Goal: Information Seeking & Learning: Learn about a topic

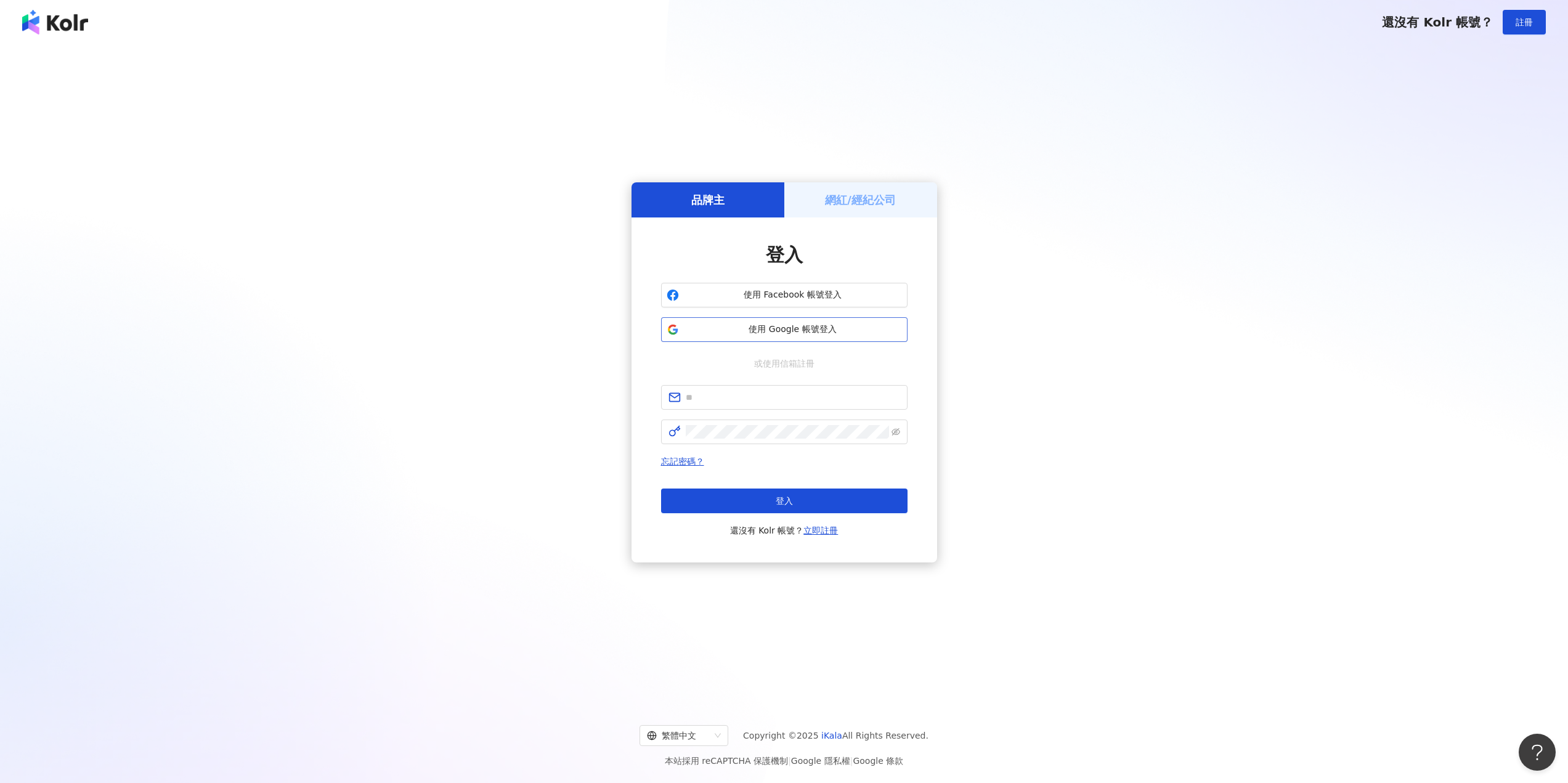
click at [744, 330] on span "使用 Google 帳號登入" at bounding box center [793, 329] width 218 height 12
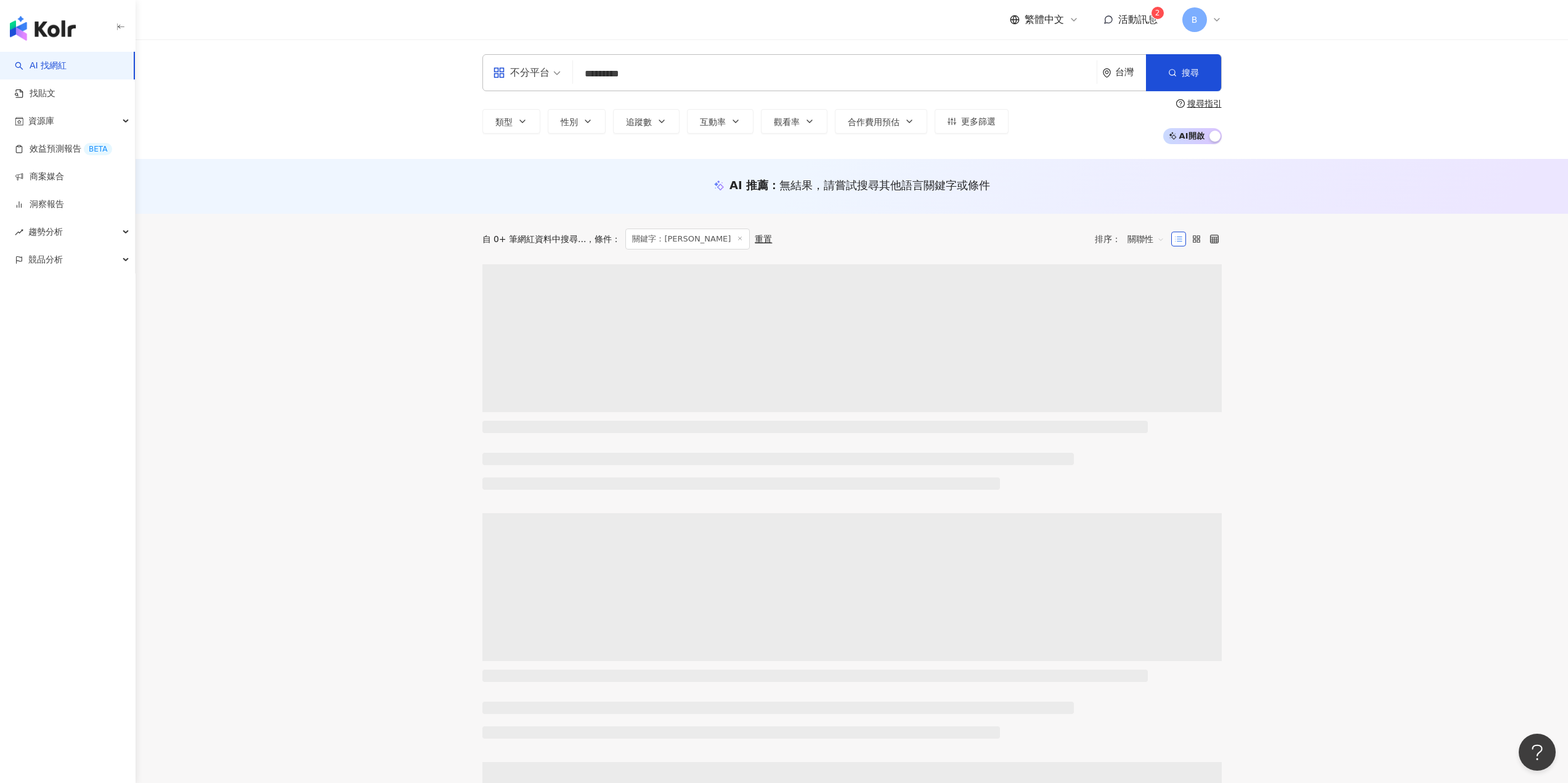
click at [369, 80] on input "*********" at bounding box center [835, 73] width 514 height 23
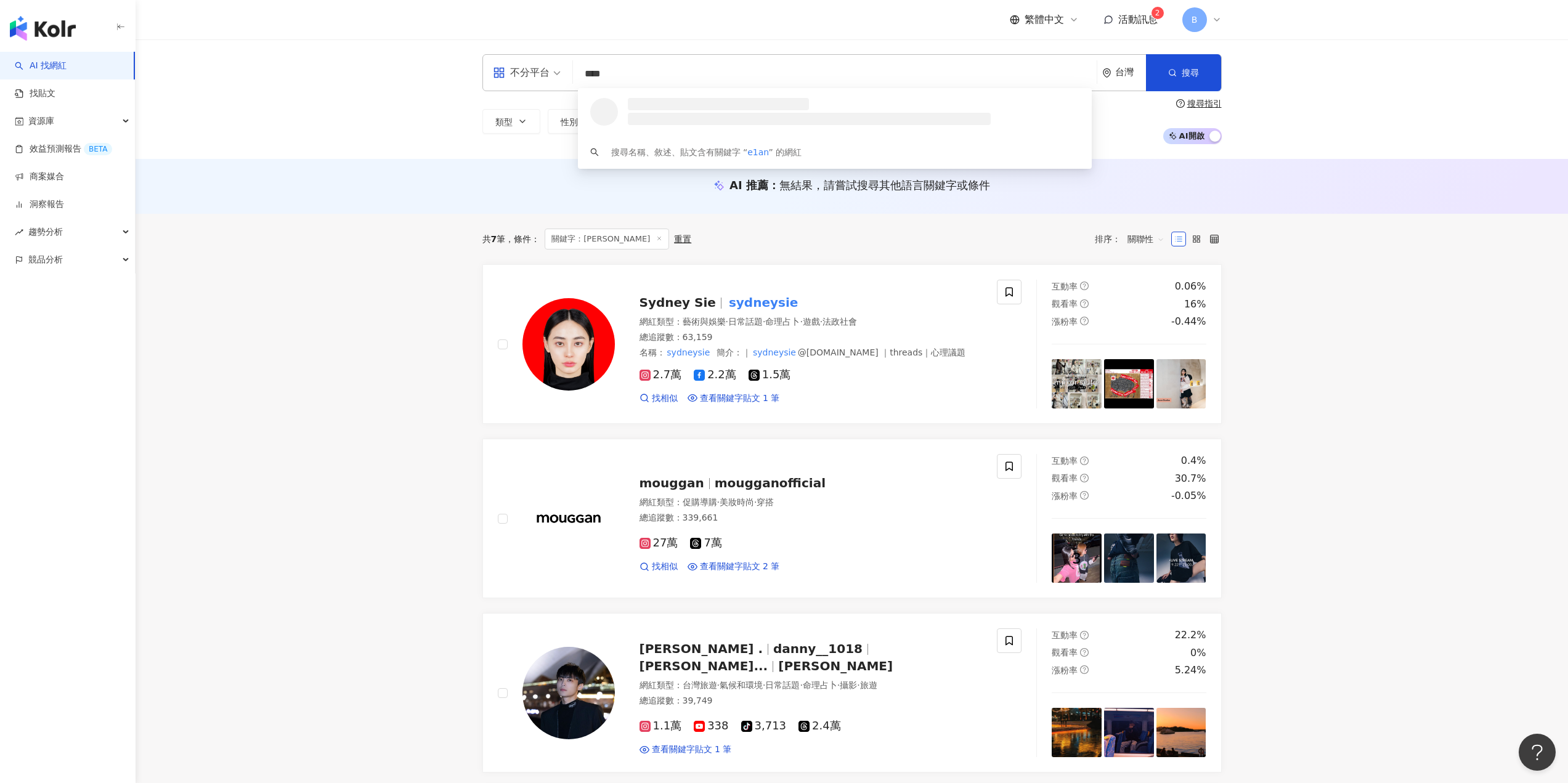
type input "*****"
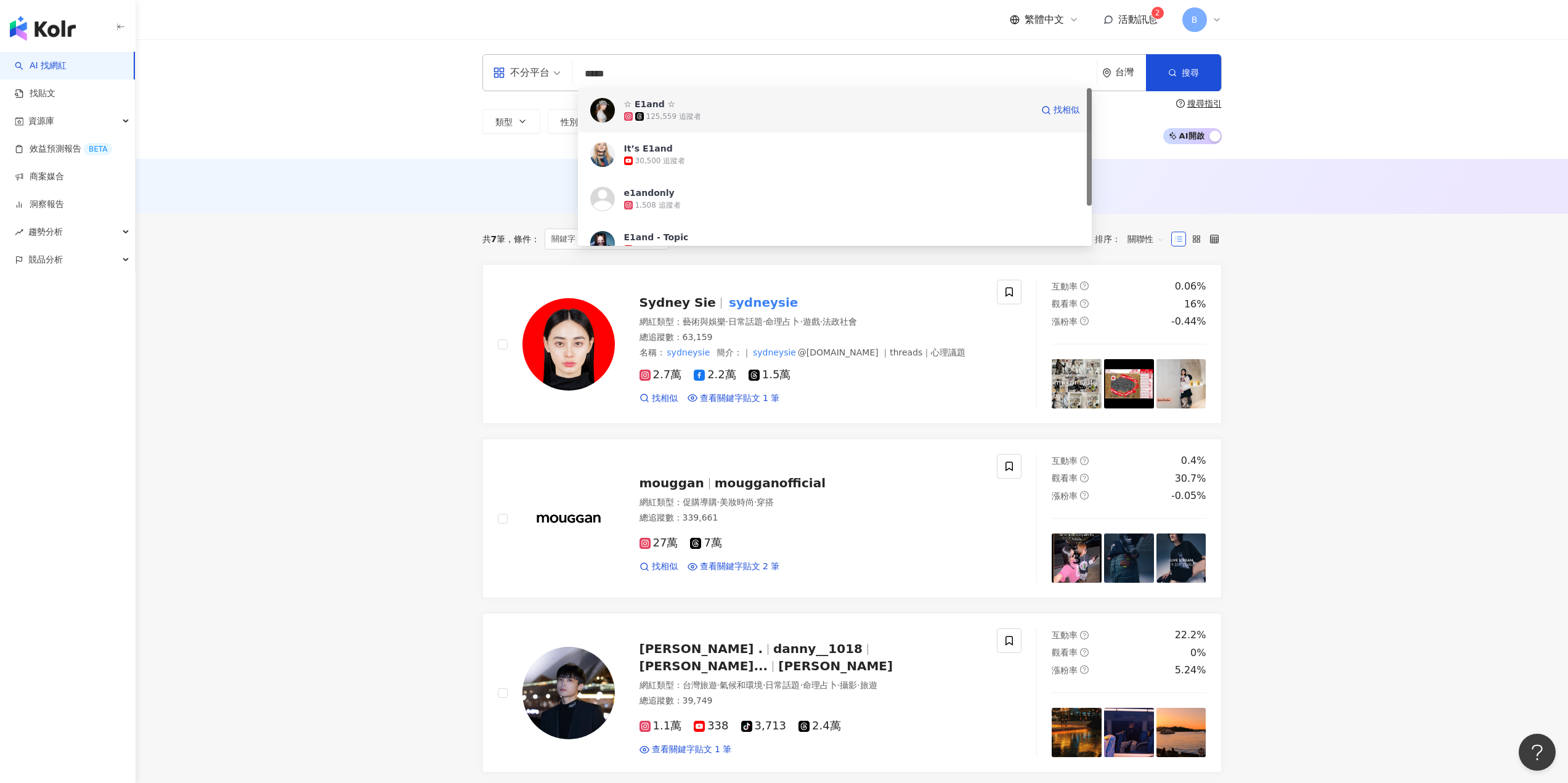
click at [369, 127] on div "☆ E1and ☆ 125,559 追蹤者 找相似" at bounding box center [835, 110] width 514 height 44
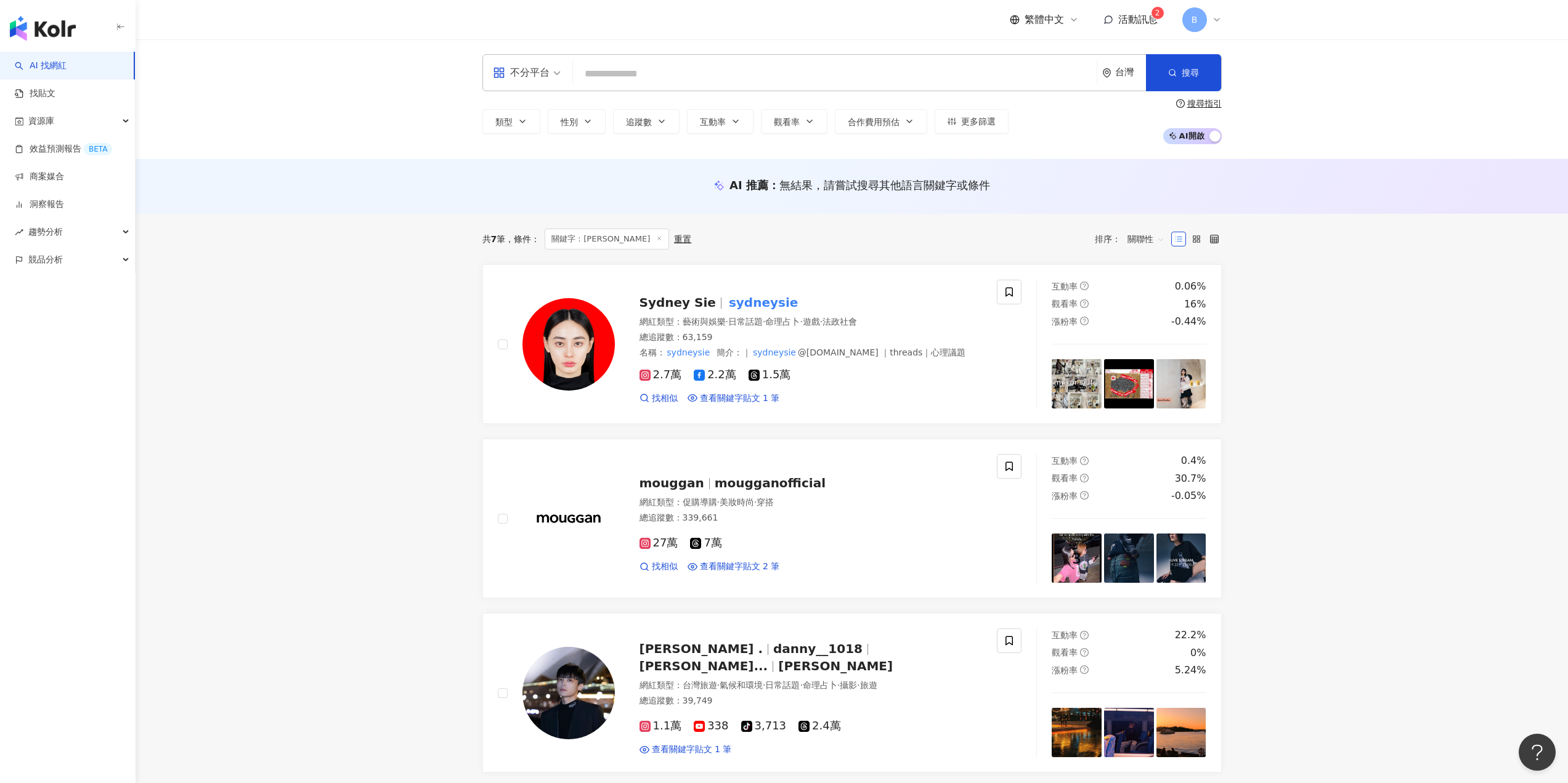
click at [369, 78] on input "search" at bounding box center [835, 73] width 514 height 23
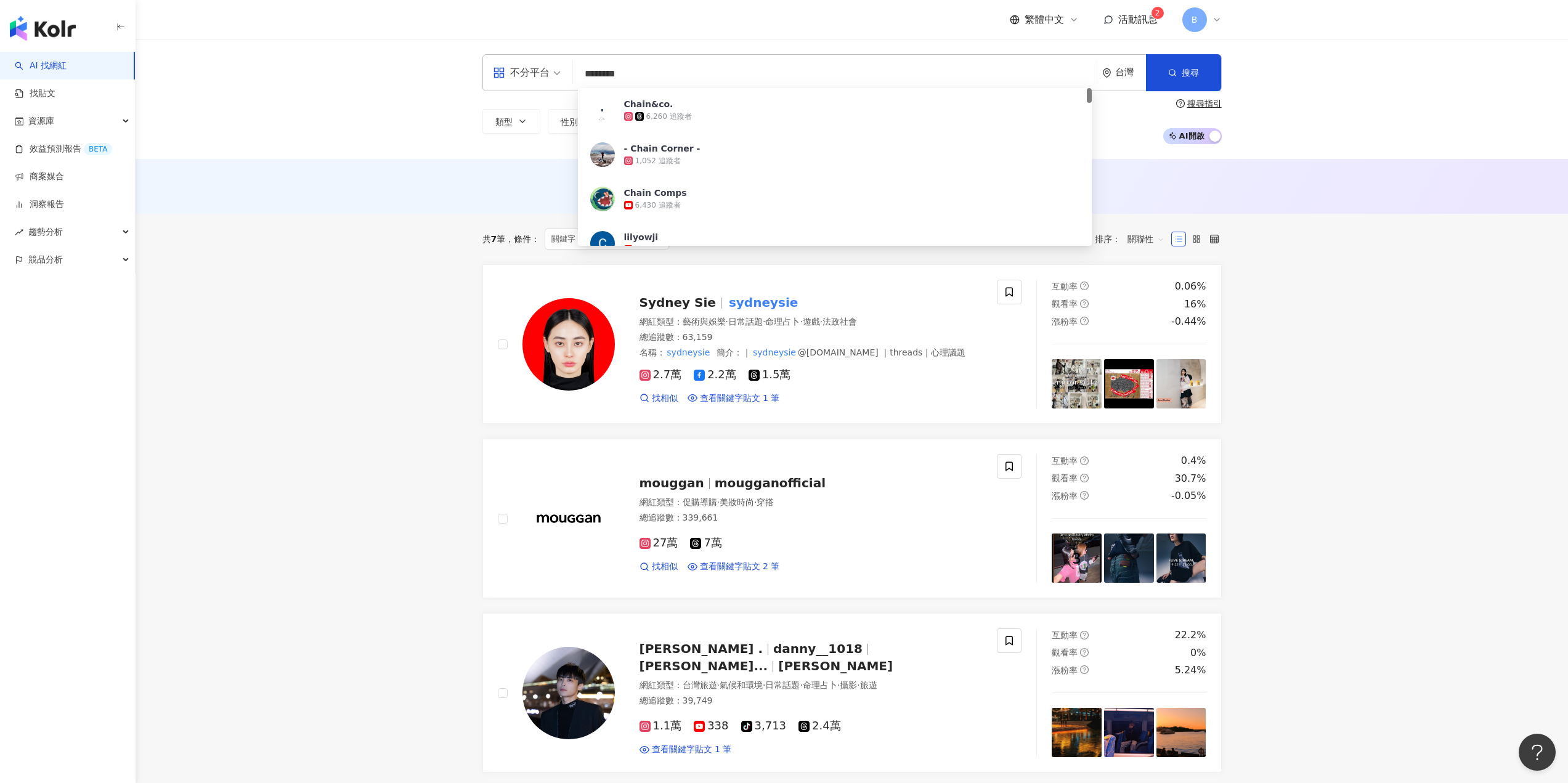
type input "*********"
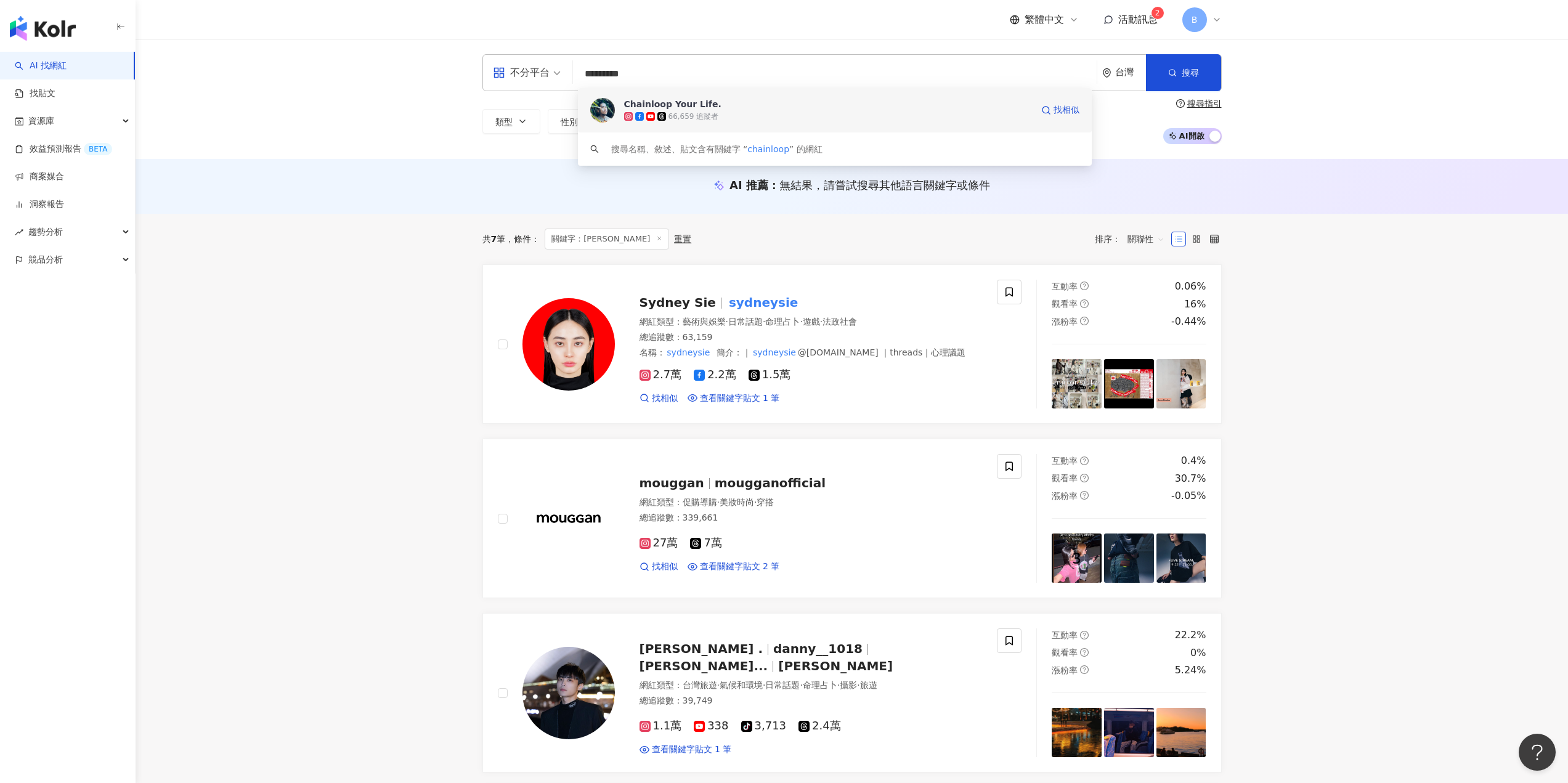
click at [369, 115] on div "66,659 追蹤者" at bounding box center [693, 117] width 51 height 11
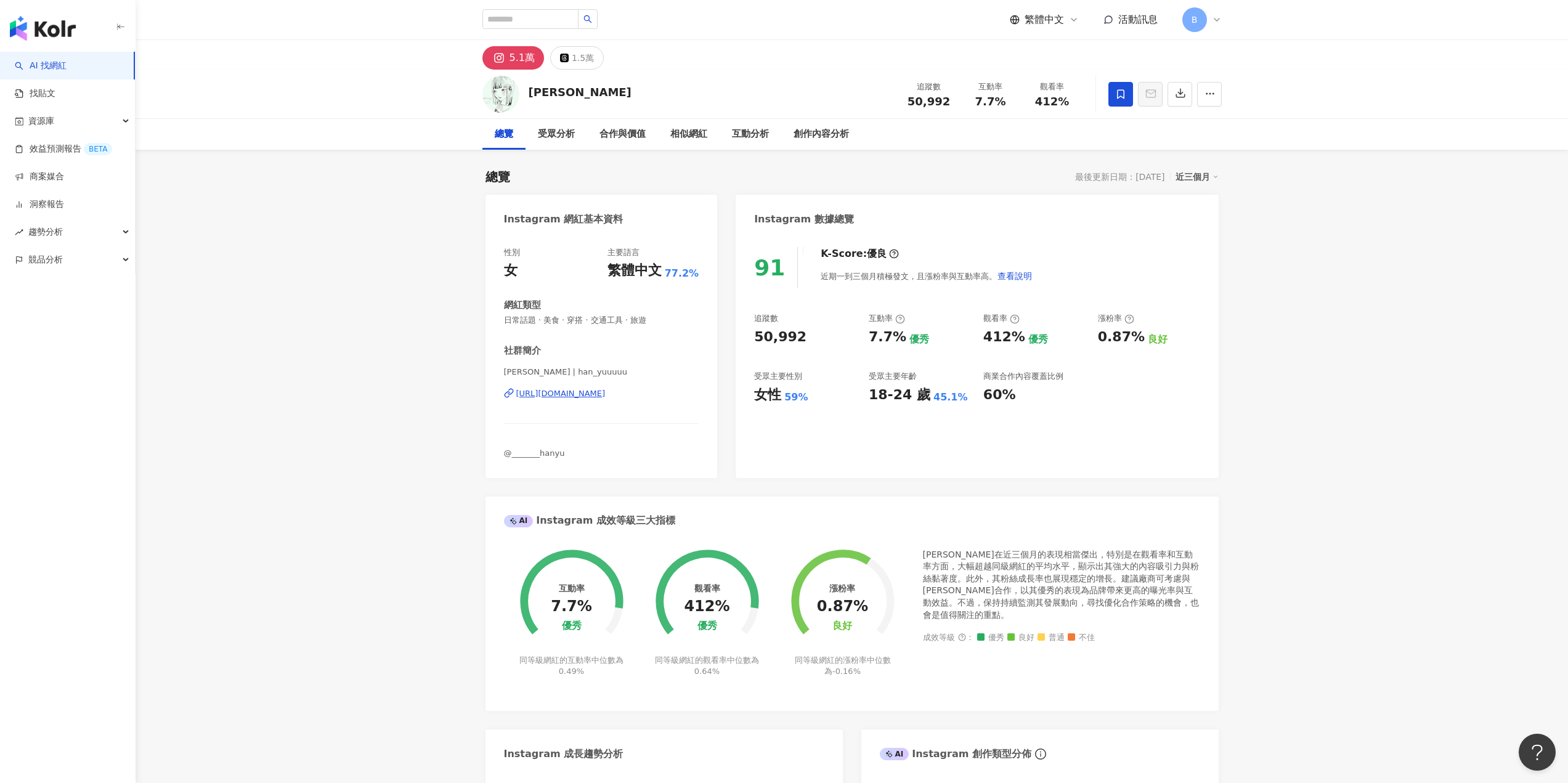
click at [606, 389] on div "https://www.instagram.com/han_yuuuuu/" at bounding box center [561, 394] width 90 height 11
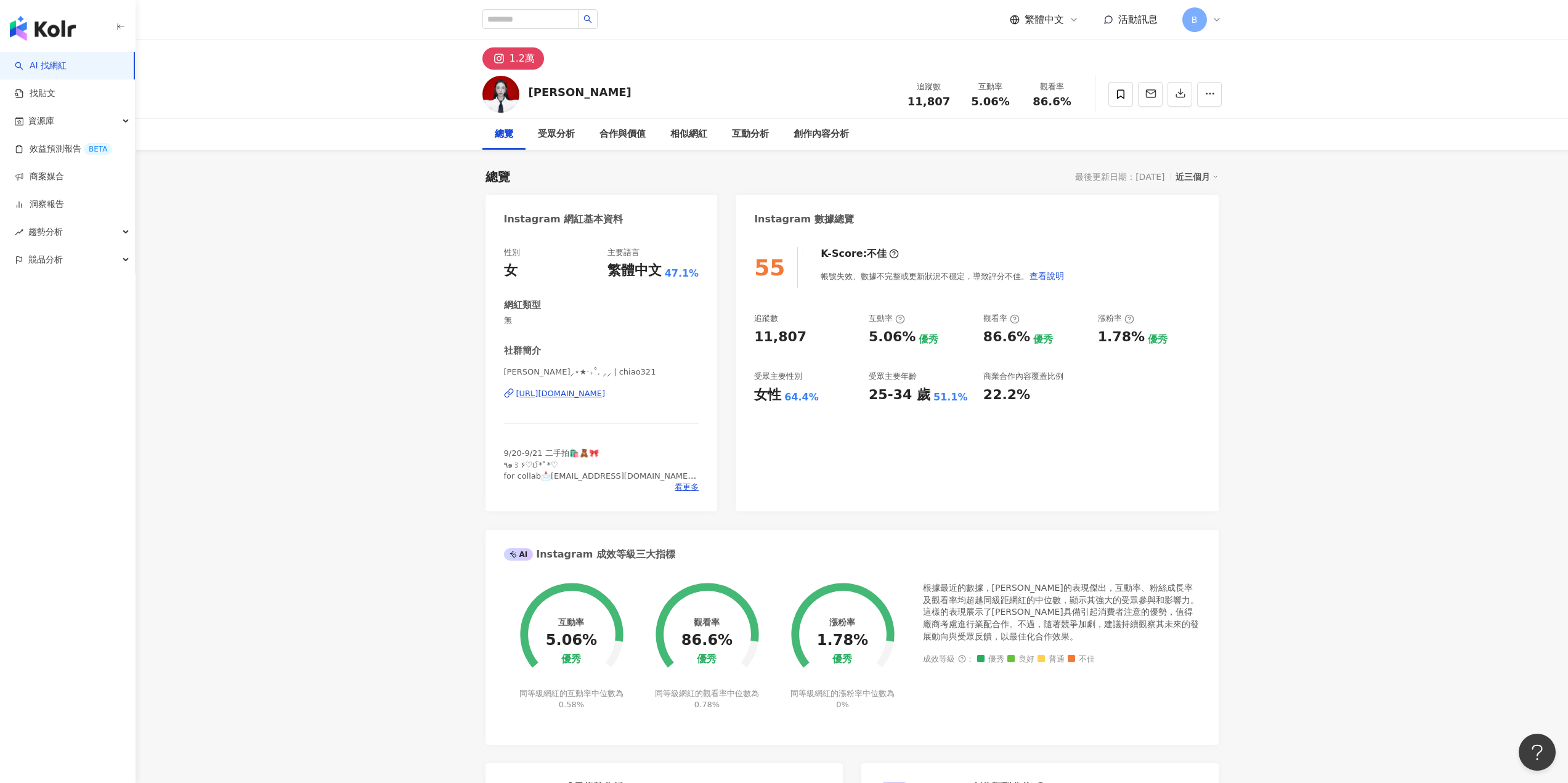
click at [581, 391] on div "https://www.instagram.com/chiao321/" at bounding box center [561, 394] width 90 height 11
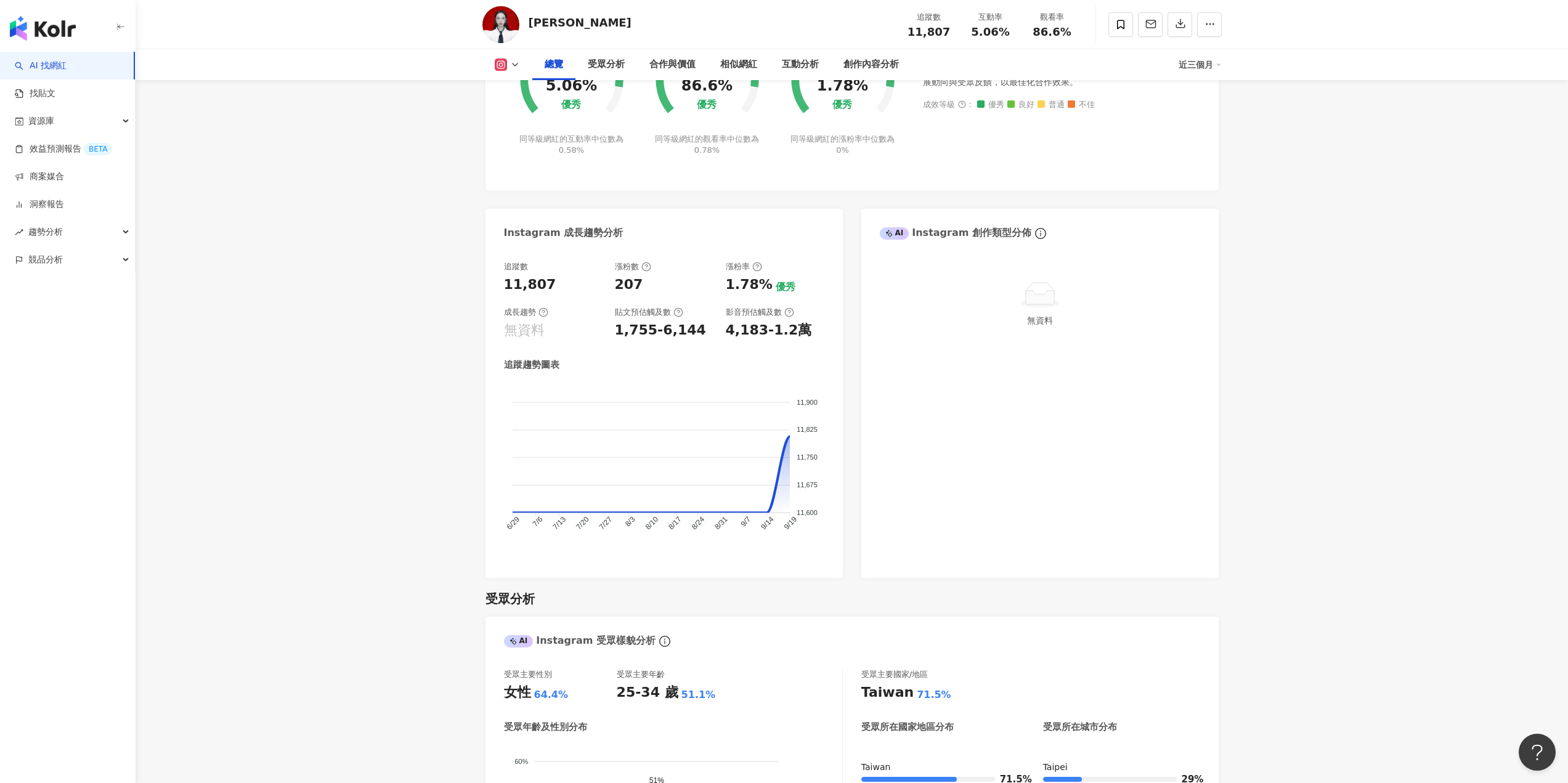
scroll to position [62, 0]
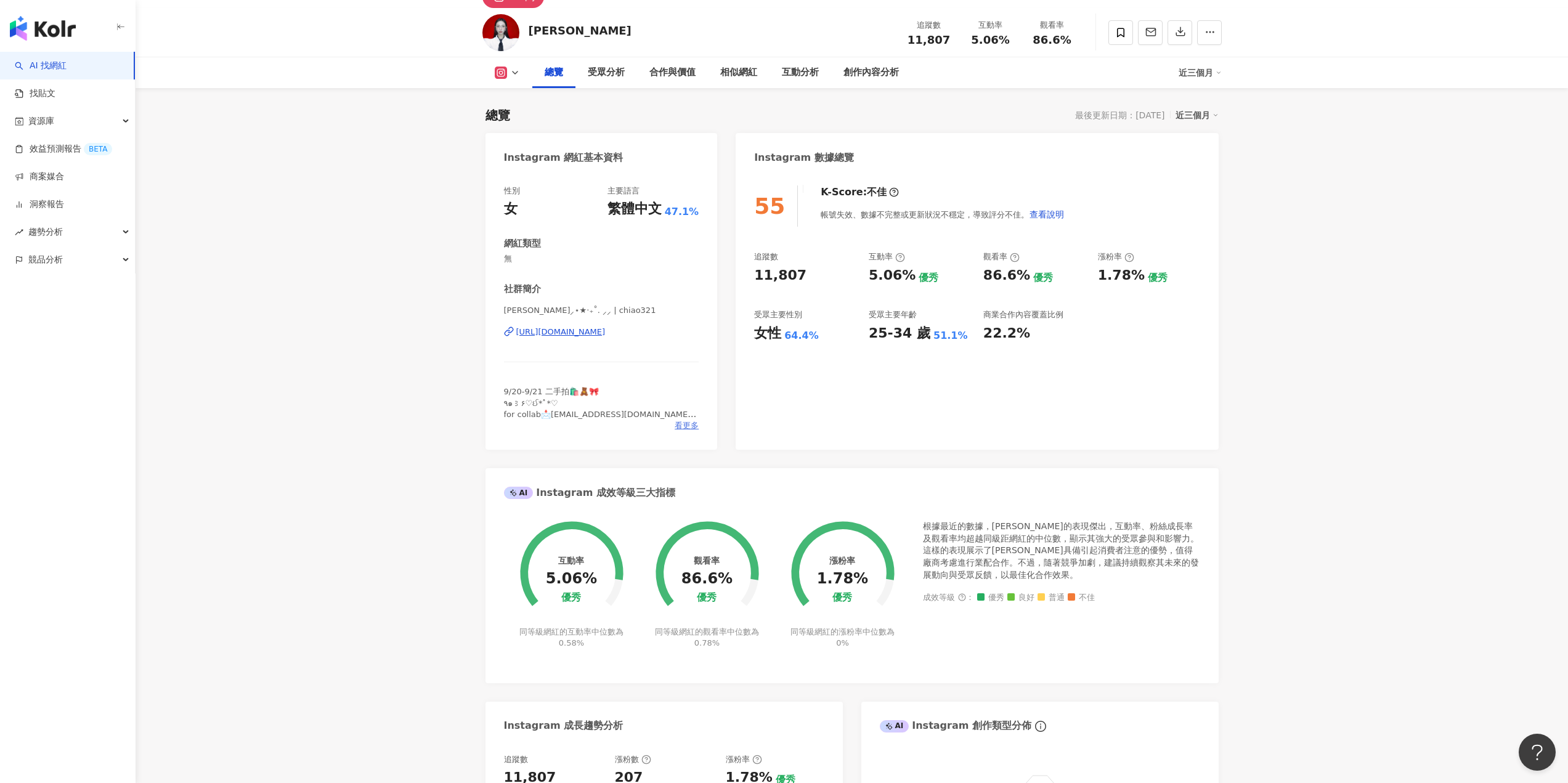
click at [695, 426] on span "看更多" at bounding box center [687, 426] width 24 height 11
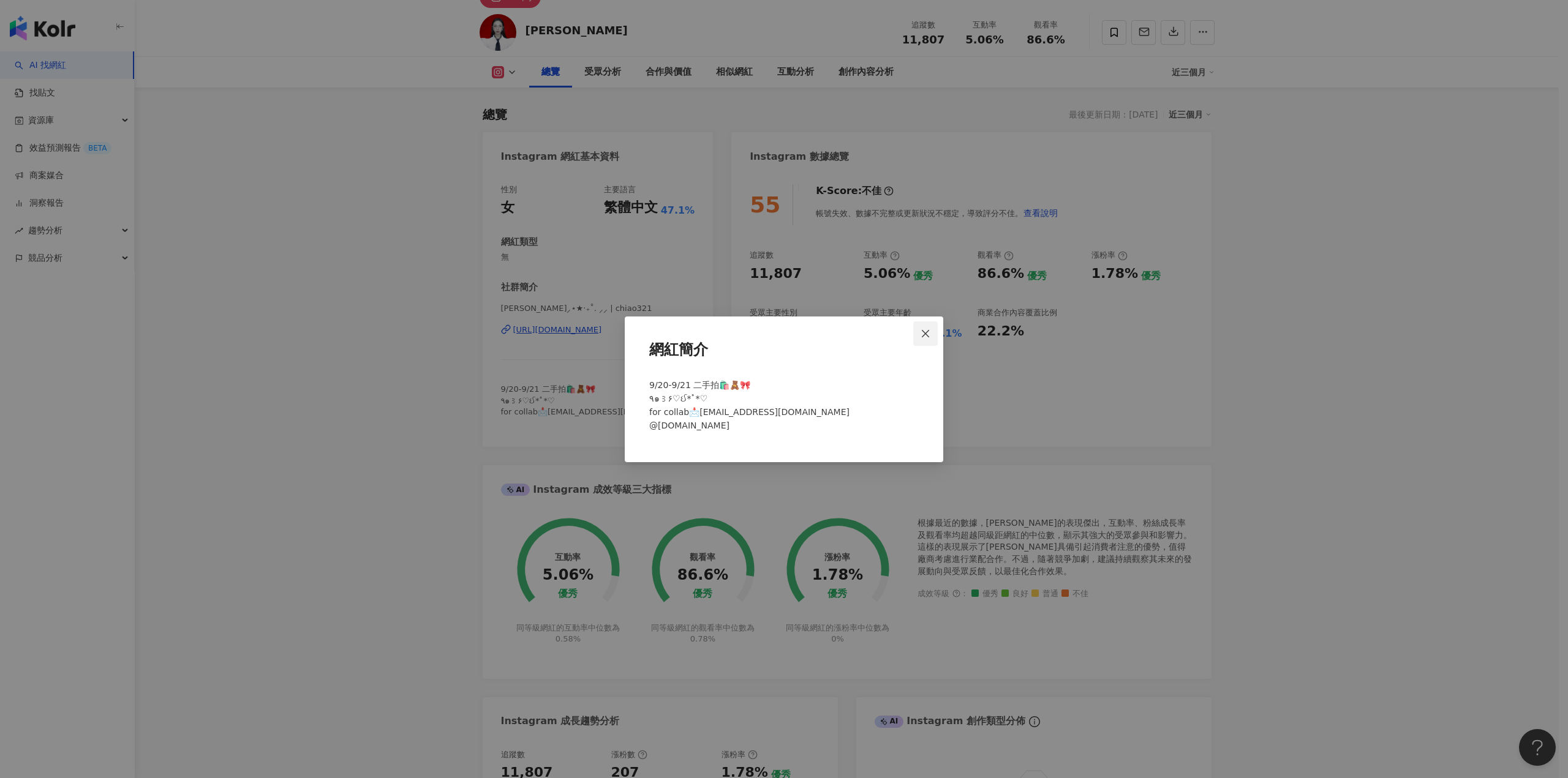
click at [926, 328] on button "Close" at bounding box center [926, 333] width 25 height 25
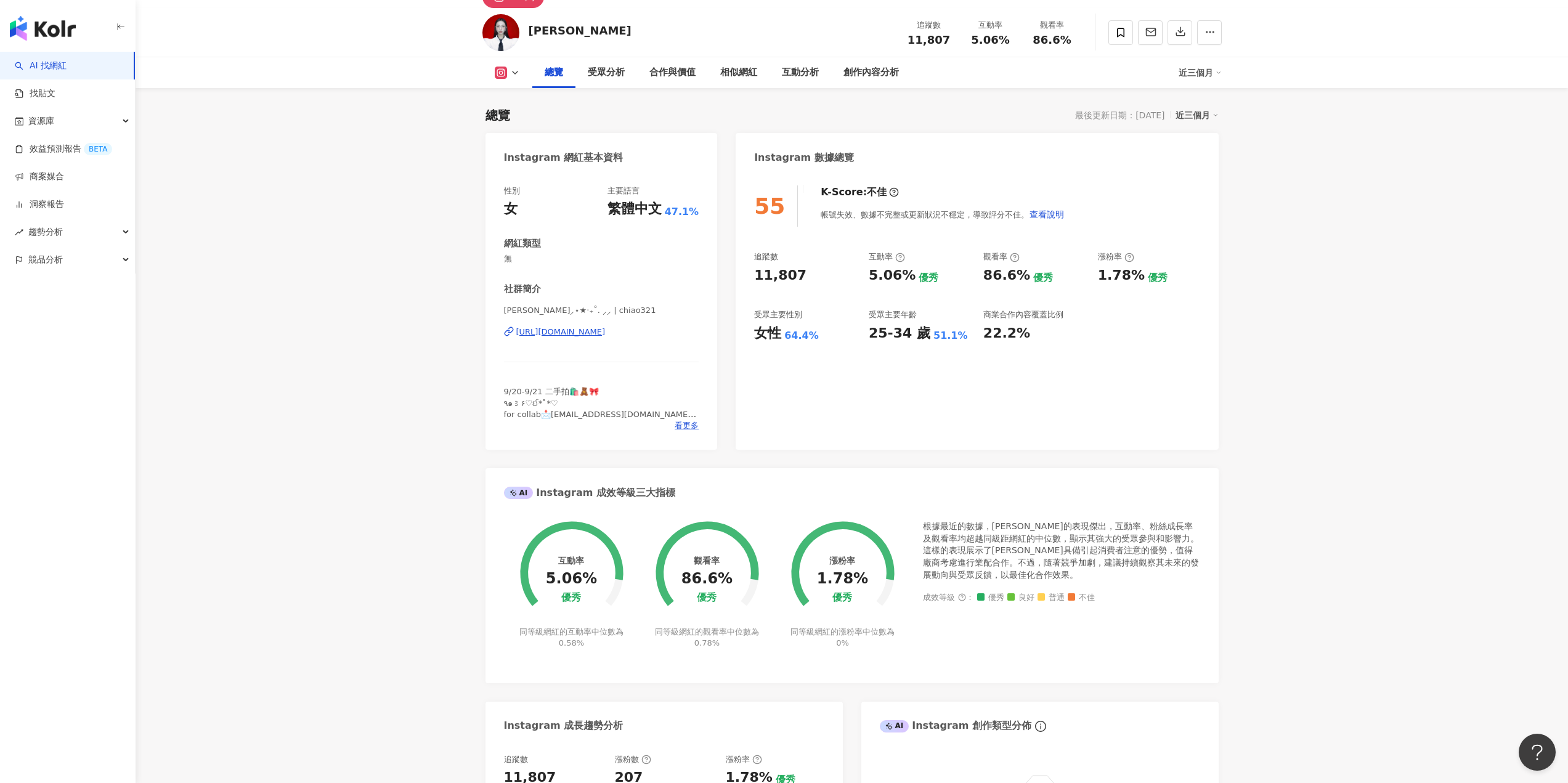
click at [574, 333] on div "https://www.instagram.com/chiao321/" at bounding box center [561, 332] width 90 height 11
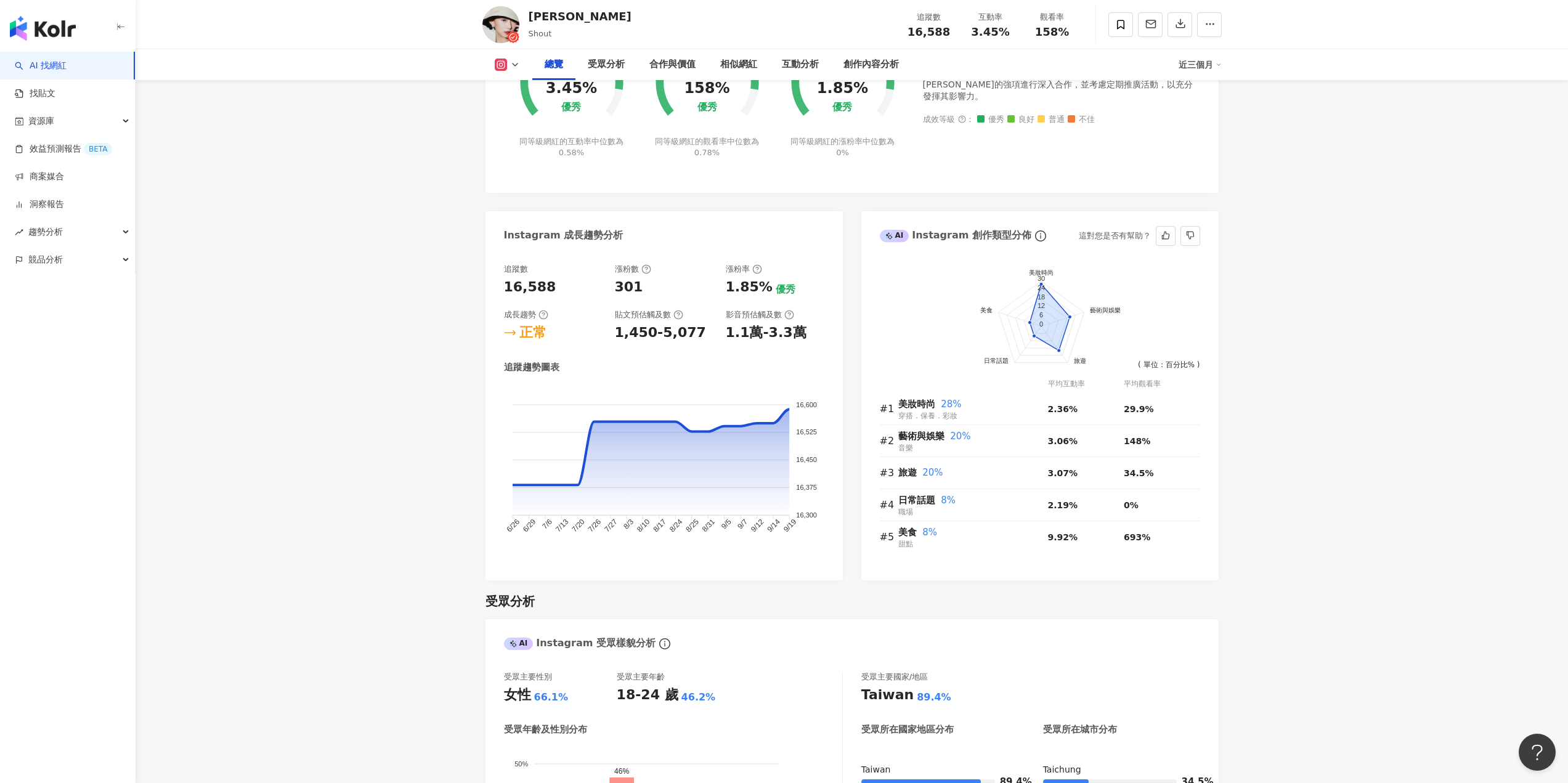
scroll to position [62, 0]
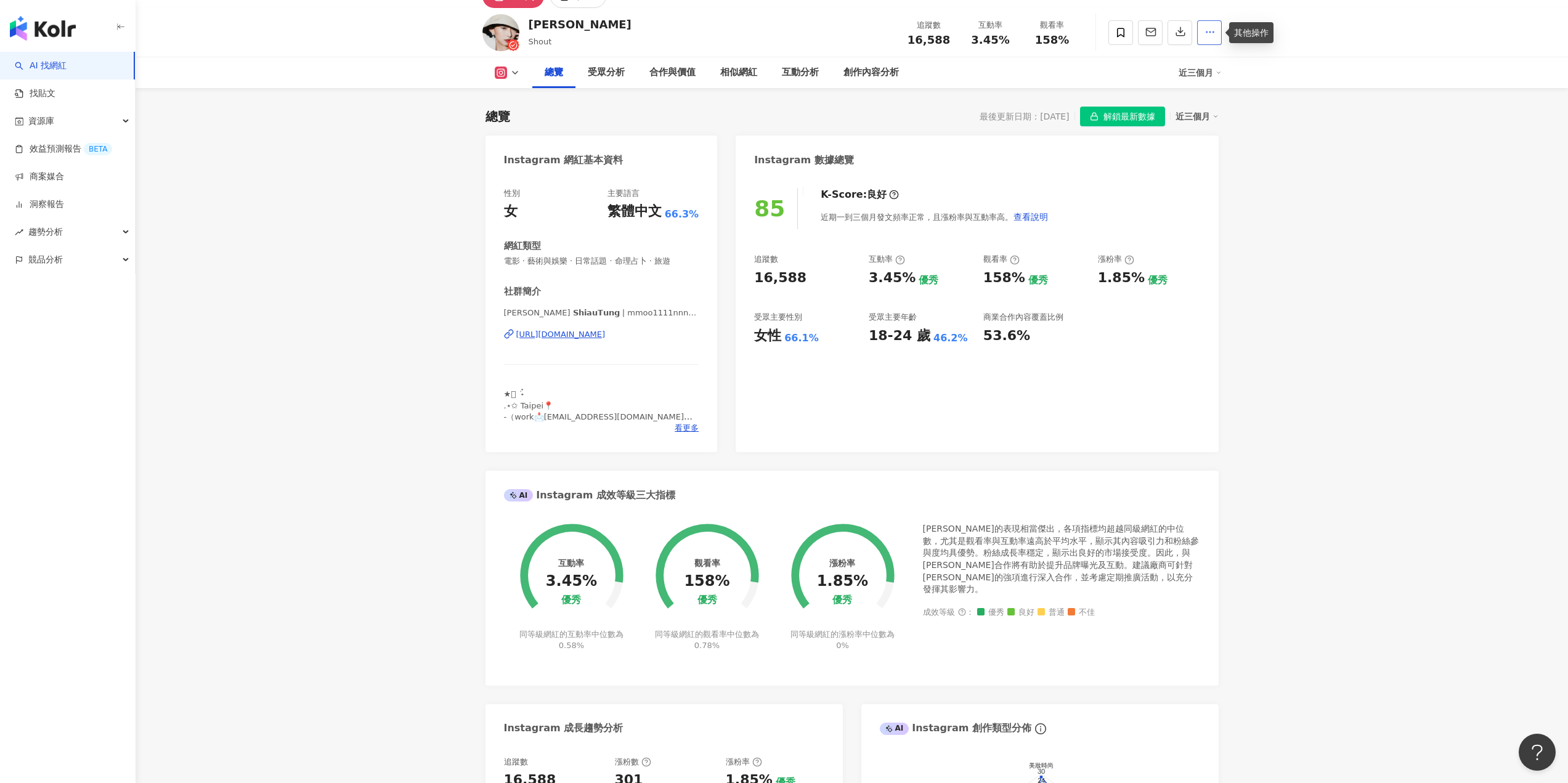
click at [1214, 34] on icon "button" at bounding box center [1210, 32] width 11 height 11
click at [567, 330] on div "[URL][DOMAIN_NAME]" at bounding box center [561, 335] width 90 height 11
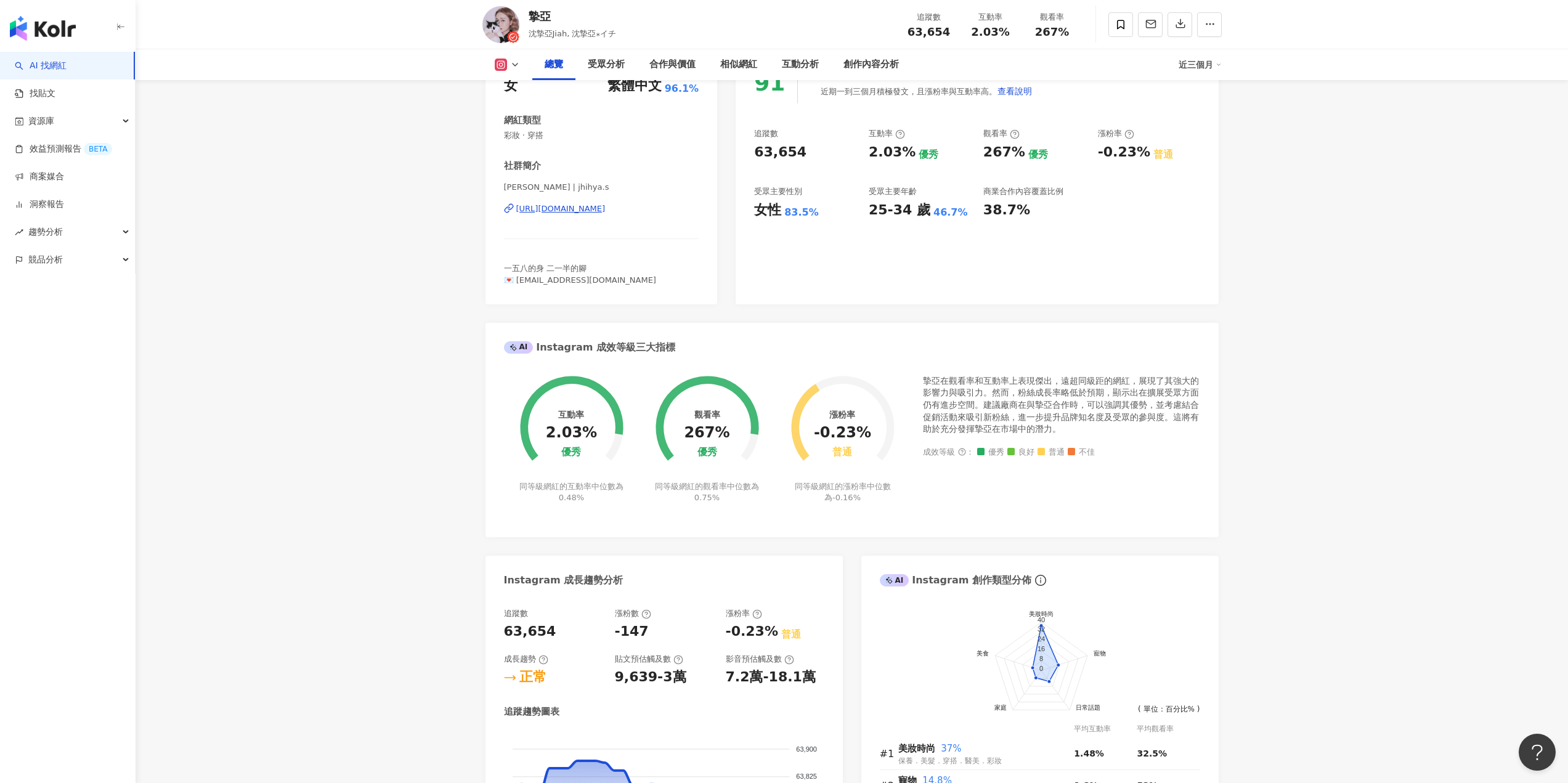
click at [580, 211] on div "https://www.instagram.com/jhihya.s/" at bounding box center [561, 209] width 90 height 11
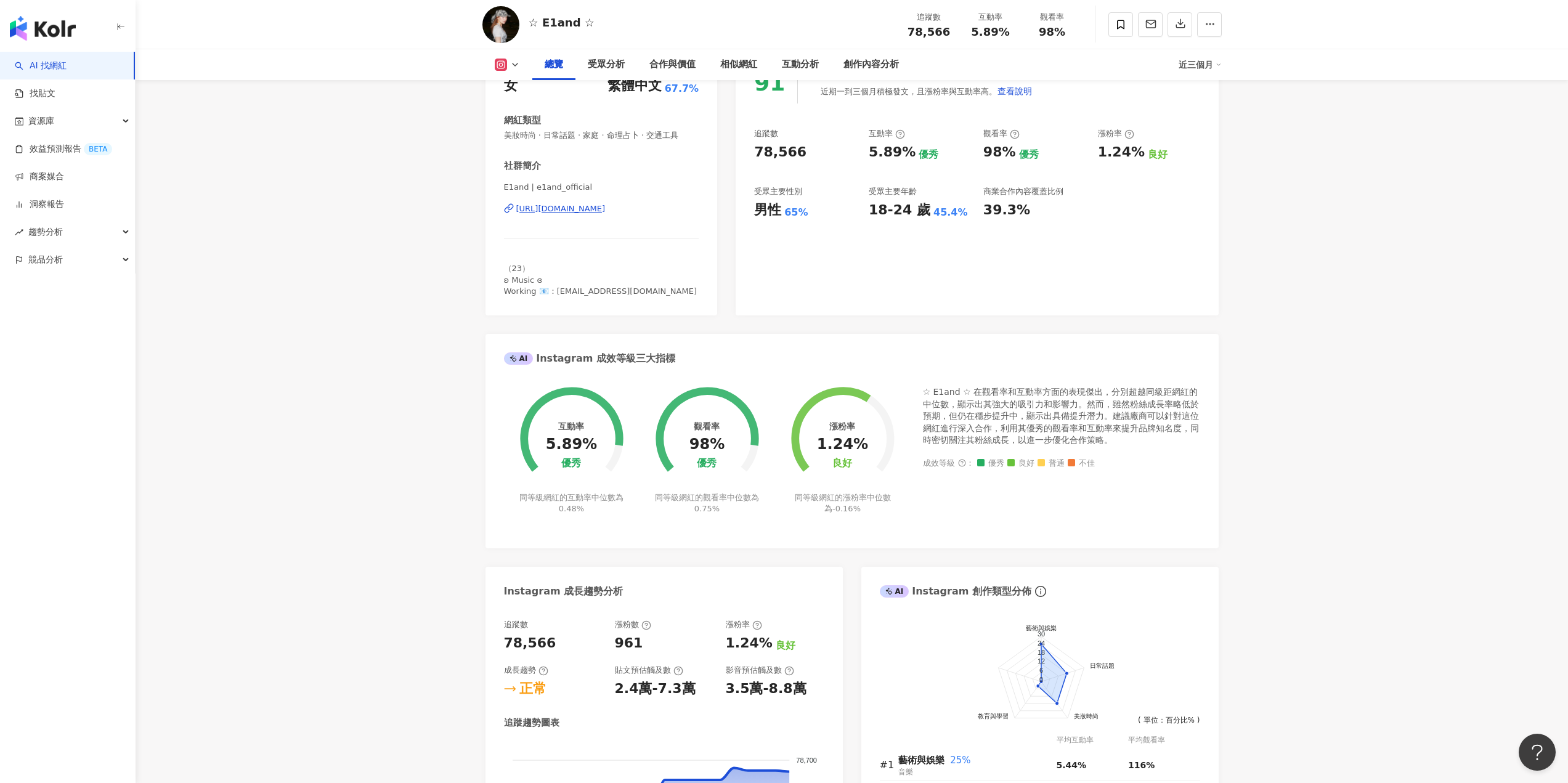
scroll to position [62, 0]
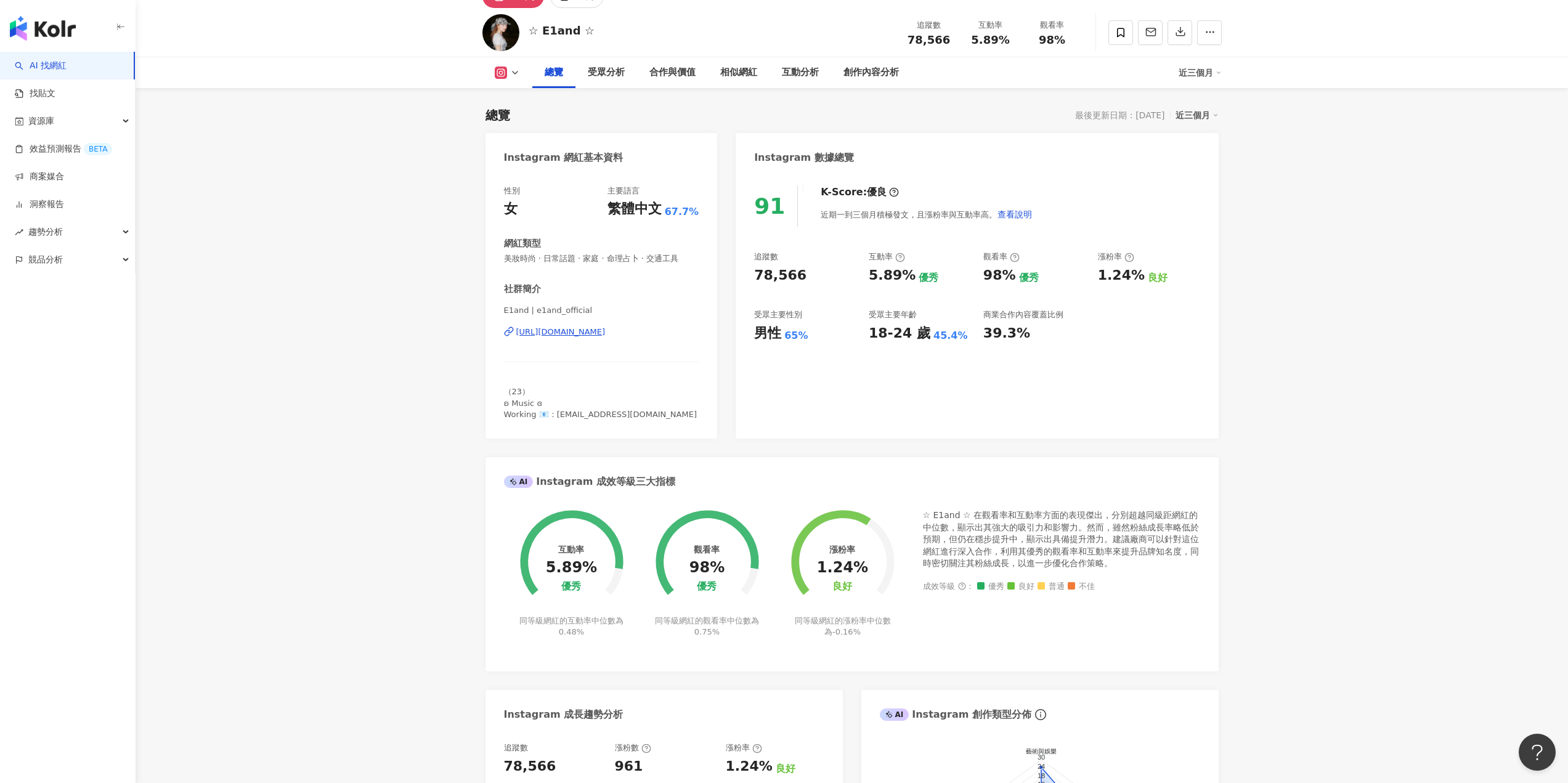
click at [596, 336] on div "https://www.instagram.com/e1and_official/" at bounding box center [561, 332] width 90 height 11
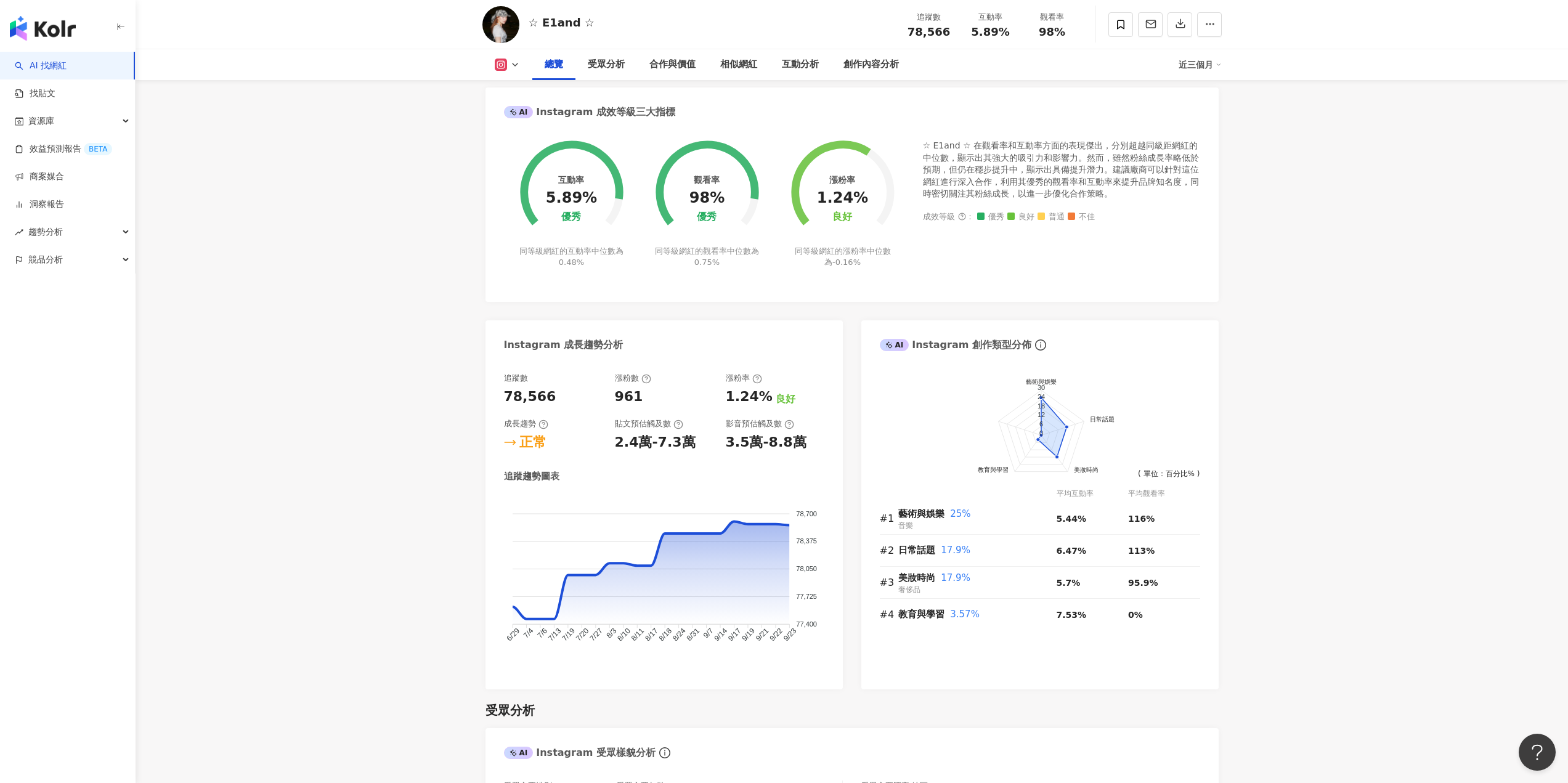
scroll to position [0, 0]
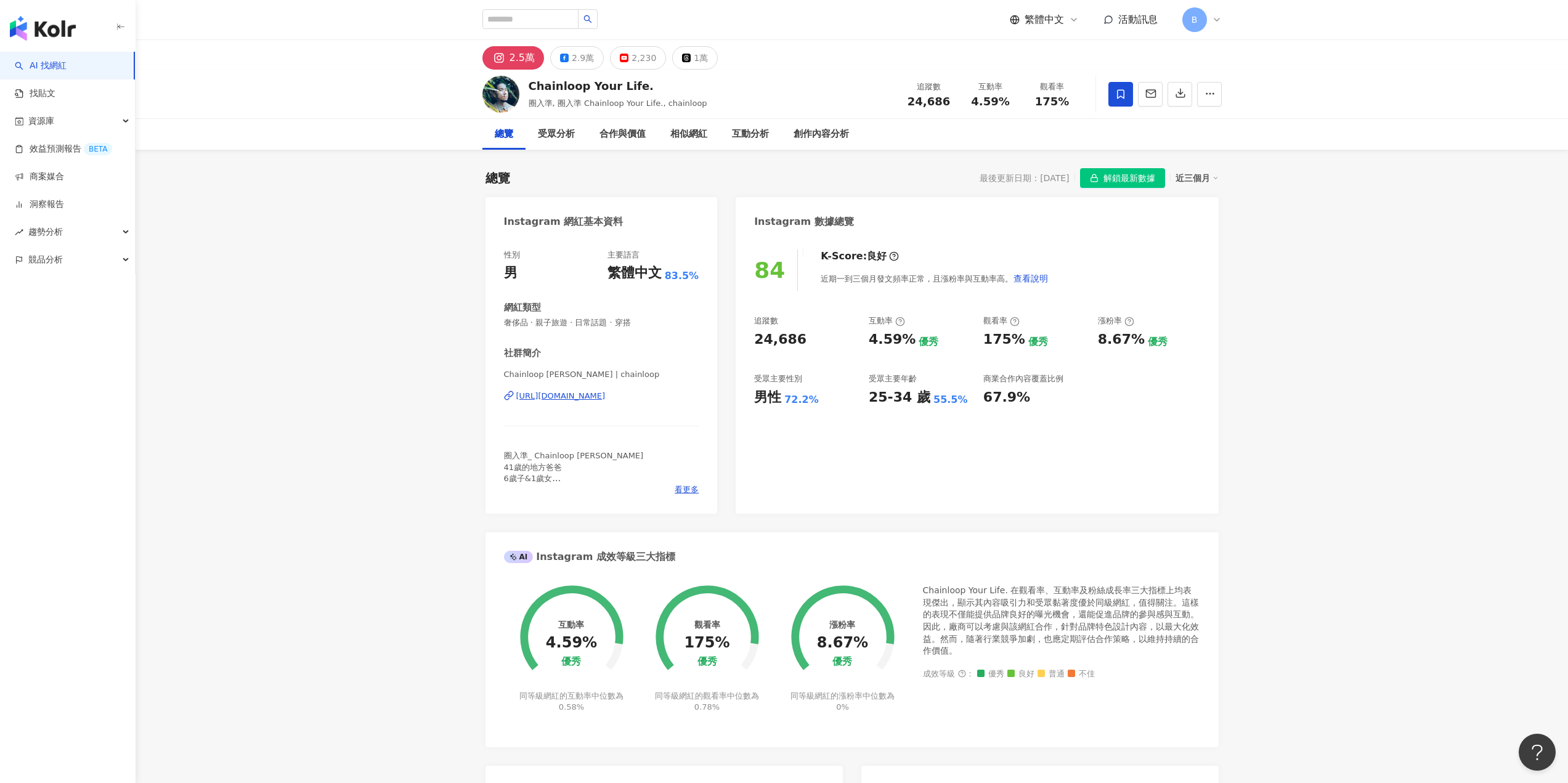
click at [606, 396] on div "[URL][DOMAIN_NAME]" at bounding box center [561, 396] width 90 height 11
